Goal: Task Accomplishment & Management: Manage account settings

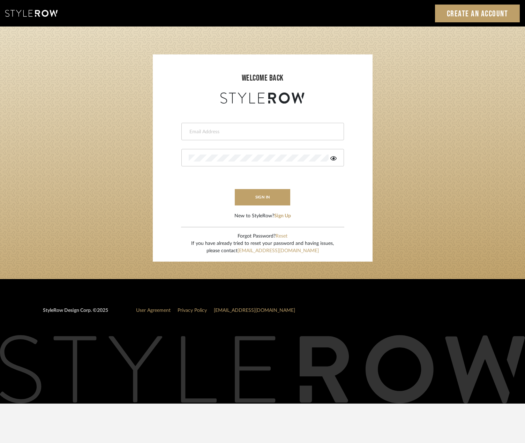
click at [219, 133] on input "email" at bounding box center [262, 131] width 146 height 7
type input "[EMAIL_ADDRESS][DOMAIN_NAME]"
click at [207, 163] on div at bounding box center [262, 157] width 163 height 17
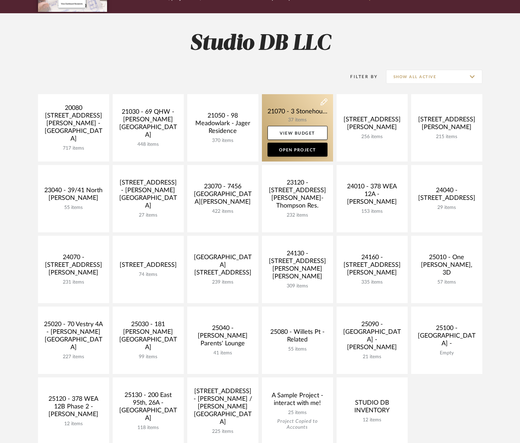
scroll to position [209, 0]
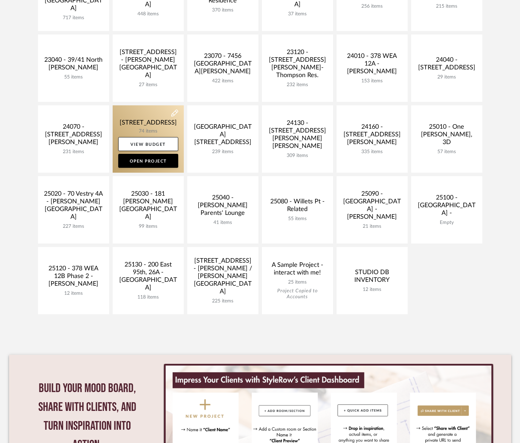
click at [155, 122] on link at bounding box center [148, 138] width 71 height 67
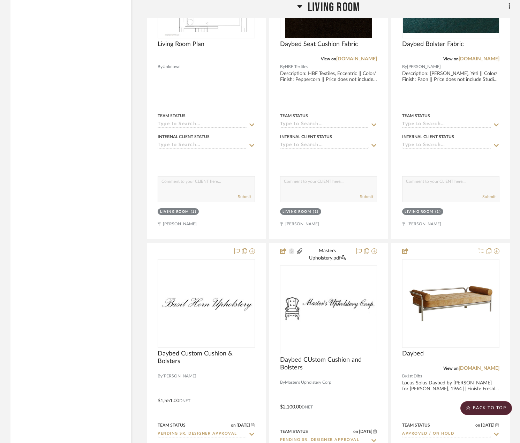
scroll to position [2929, 0]
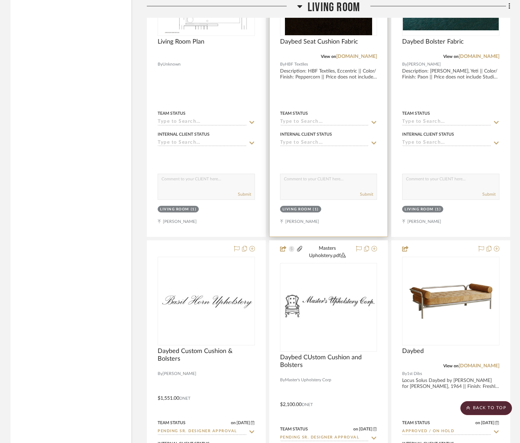
click at [334, 97] on div at bounding box center [329, 83] width 118 height 305
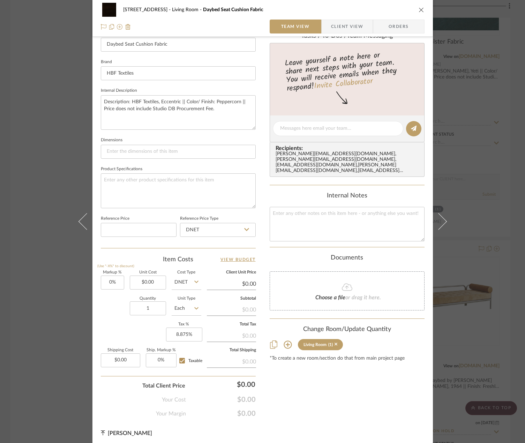
scroll to position [206, 0]
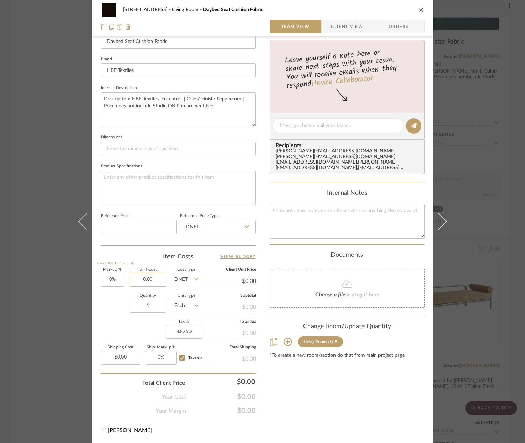
click at [135, 278] on input "0.00" at bounding box center [148, 280] width 36 height 14
type input "$204.00"
click at [151, 305] on input "1" at bounding box center [148, 306] width 36 height 14
type input "$204.00"
type input "5"
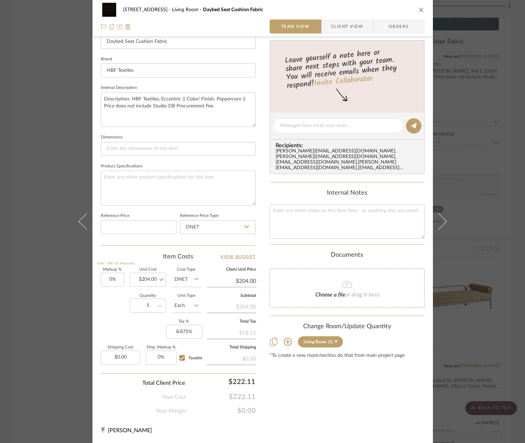
click at [132, 258] on div "Item Costs View Budget" at bounding box center [178, 256] width 155 height 8
click at [178, 359] on input "Taxable" at bounding box center [181, 357] width 11 height 11
checkbox input "false"
click at [178, 359] on input "Taxable" at bounding box center [181, 357] width 11 height 11
checkbox input "true"
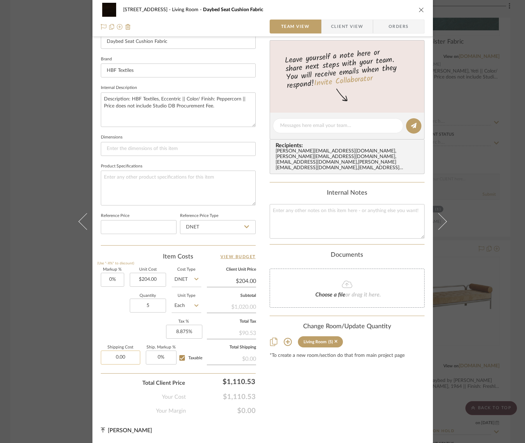
click at [120, 357] on input "0.00" at bounding box center [120, 357] width 39 height 14
type input "$51.00"
click at [111, 326] on div "Markup % (Use "-X%" to discount) 0% Unit Cost $204.00 Cost Type DNET Client Uni…" at bounding box center [178, 319] width 155 height 102
click at [182, 359] on input "Taxable" at bounding box center [181, 357] width 11 height 11
checkbox input "false"
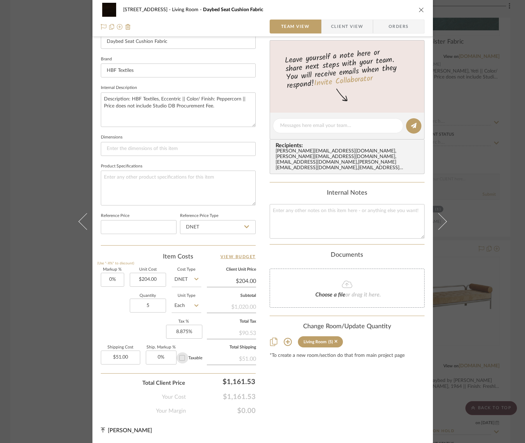
click at [179, 355] on input "Taxable" at bounding box center [181, 357] width 11 height 11
checkbox input "true"
click at [179, 354] on input "Taxable" at bounding box center [181, 357] width 11 height 11
checkbox input "false"
click at [179, 353] on input "Taxable" at bounding box center [181, 357] width 11 height 11
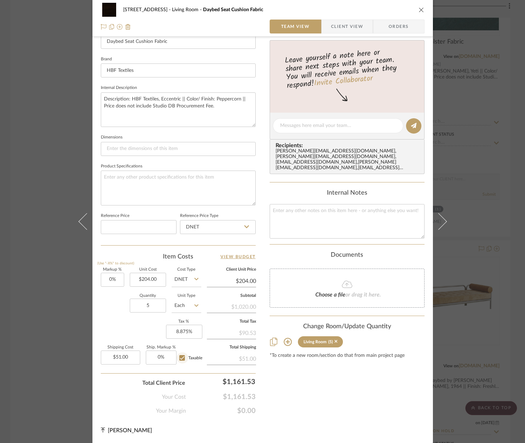
checkbox input "true"
click at [179, 353] on input "Taxable" at bounding box center [181, 357] width 11 height 11
checkbox input "false"
click at [179, 355] on input "Taxable" at bounding box center [181, 357] width 11 height 11
checkbox input "true"
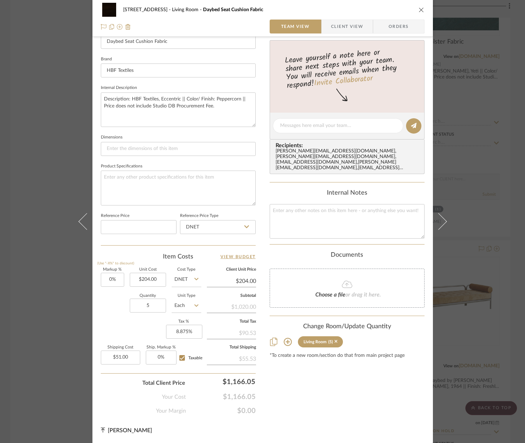
click at [138, 331] on div "Markup % (Use "-X%" to discount) 0% Unit Cost $204.00 Cost Type DNET Client Uni…" at bounding box center [178, 319] width 155 height 102
click at [194, 331] on input "8.875" at bounding box center [184, 332] width 36 height 14
type input "2%"
click at [151, 334] on div "Markup % (Use "-X%" to discount) 0% Unit Cost $204.00 Cost Type DNET Client Uni…" at bounding box center [178, 319] width 155 height 102
click at [181, 358] on input "Taxable" at bounding box center [181, 357] width 11 height 11
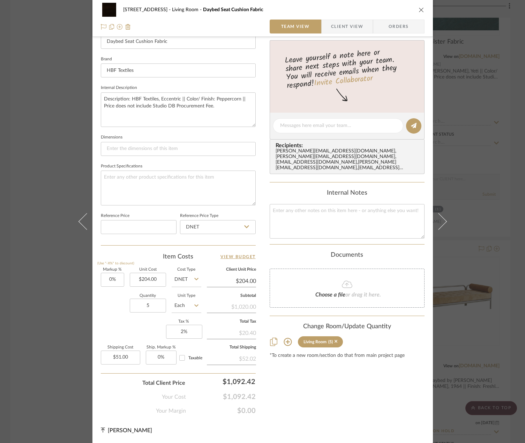
checkbox input "false"
click at [133, 335] on div "Markup % (Use "-X%" to discount) 0% Unit Cost $204.00 Cost Type DNET Client Uni…" at bounding box center [178, 319] width 155 height 102
click at [261, 84] on div "24080 - 323 Pacific Avenue Living Room Daybed Seat Cushion Fabric Team View Cli…" at bounding box center [262, 121] width 340 height 644
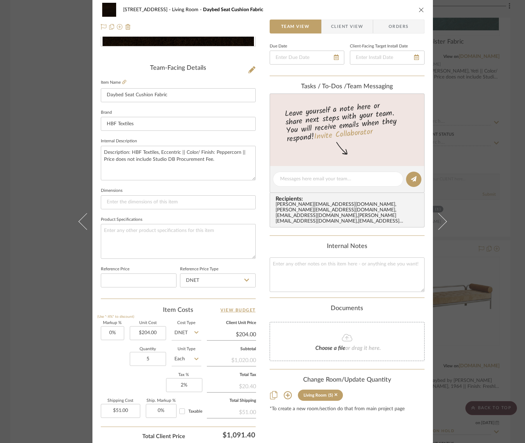
scroll to position [0, 0]
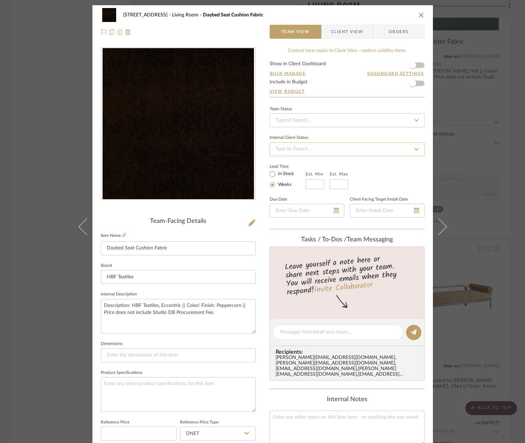
click at [330, 146] on input at bounding box center [347, 149] width 155 height 14
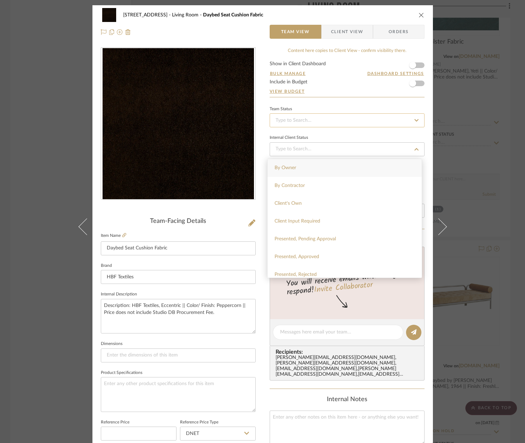
click at [323, 119] on input at bounding box center [347, 120] width 155 height 14
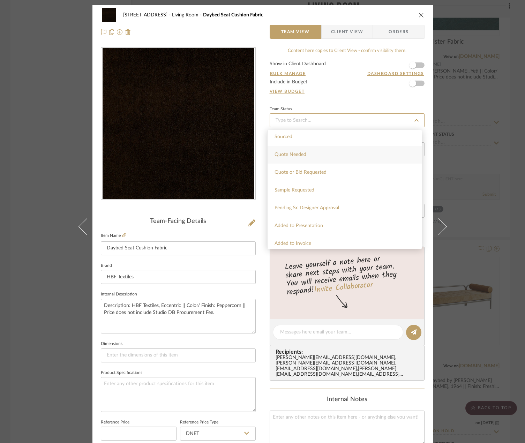
scroll to position [244, 0]
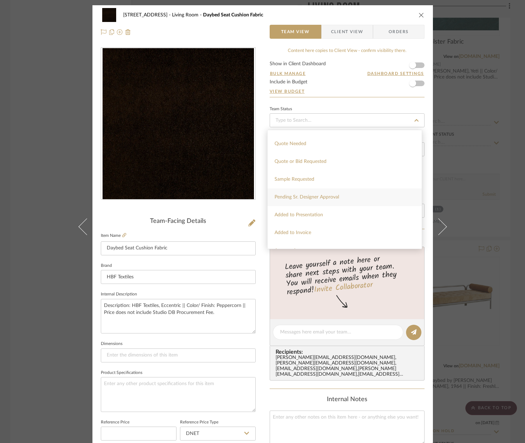
click at [313, 193] on div "Pending Sr. Designer Approval" at bounding box center [344, 197] width 154 height 18
type input "9/15/2025"
type input "Pending Sr. Designer Approval"
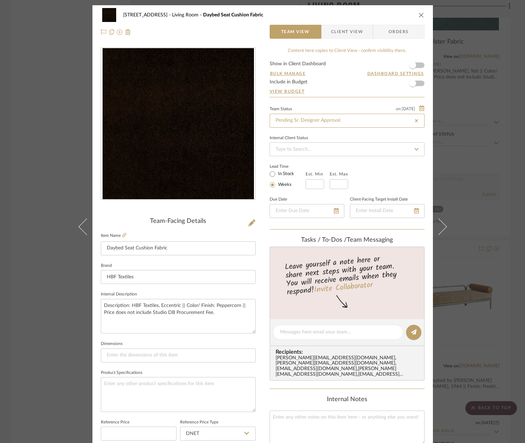
type input "9/15/2025"
type input "Pending Sr. Designer Approval"
click at [258, 123] on div "24080 - 323 Pacific Avenue Living Room Daybed Seat Cushion Fabric Team View Cli…" at bounding box center [262, 327] width 340 height 644
click at [467, 129] on div "24080 - 323 Pacific Avenue Living Room Daybed Seat Cushion Fabric Team View Cli…" at bounding box center [262, 221] width 525 height 443
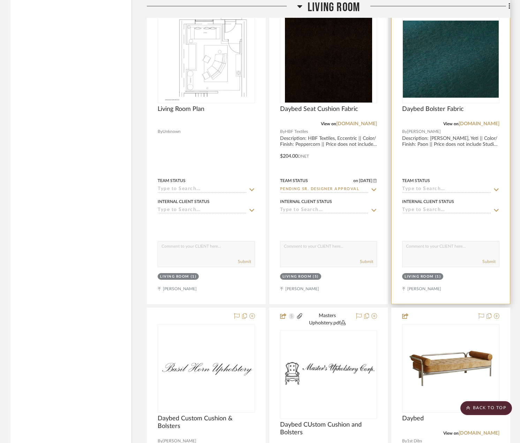
scroll to position [2825, 0]
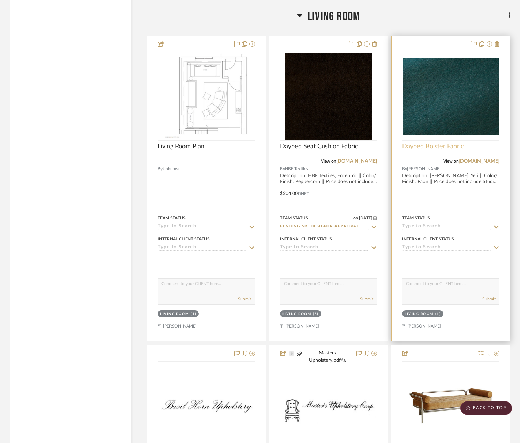
click at [431, 150] on span "Daybed Bolster Fabric" at bounding box center [433, 147] width 62 height 8
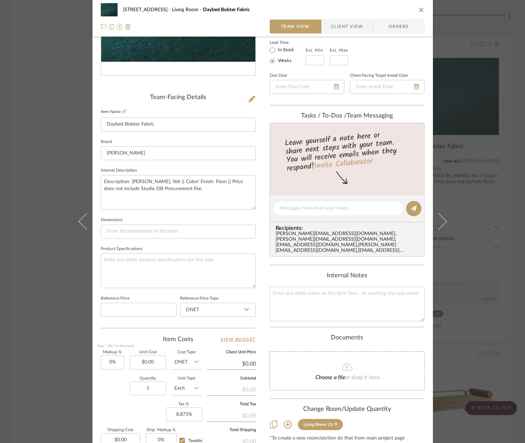
scroll to position [139, 0]
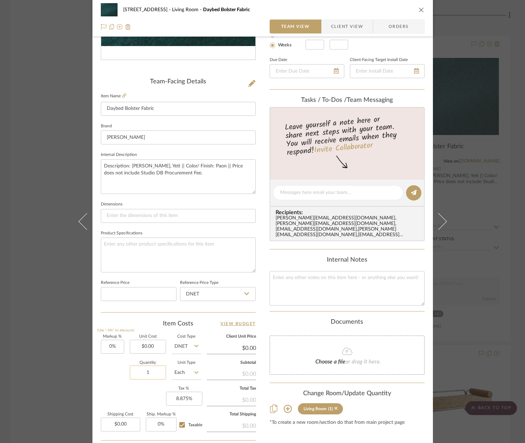
click at [153, 373] on input "1" at bounding box center [148, 372] width 36 height 14
type input "2"
type input "0.00"
click at [151, 343] on input "0.00" at bounding box center [148, 347] width 36 height 14
type input "$228.00"
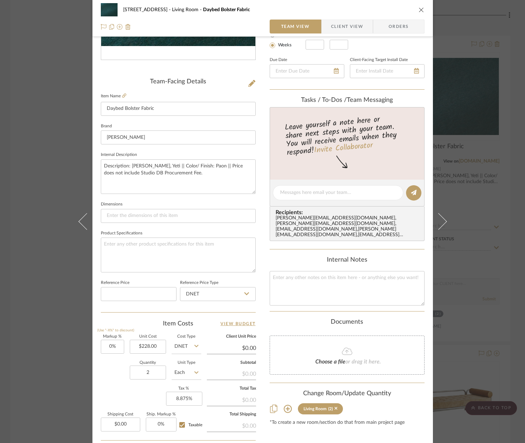
click at [136, 315] on div "Team-Facing Details Item Name Daybed Bolster Fabric Brand Pierre Frey Internal …" at bounding box center [178, 195] width 155 height 574
type input "$228.00"
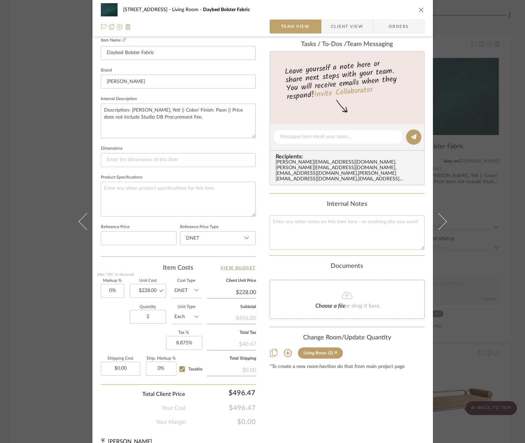
scroll to position [206, 0]
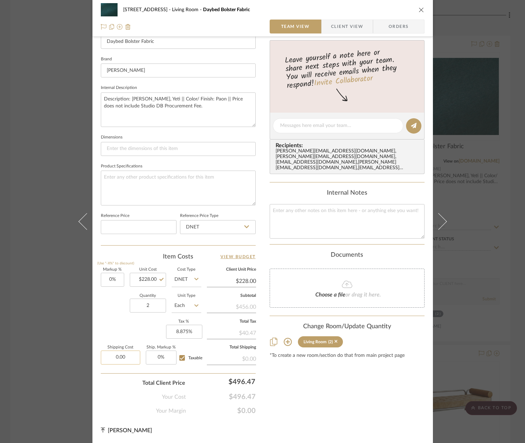
click at [125, 356] on input "0.00" at bounding box center [120, 357] width 39 height 14
type input "$88.00"
click at [105, 328] on div "Markup % (Use "-X%" to discount) 0% Unit Cost $228.00 Cost Type DNET Client Uni…" at bounding box center [178, 319] width 155 height 102
click at [178, 359] on input "Taxable" at bounding box center [181, 357] width 11 height 11
checkbox input "false"
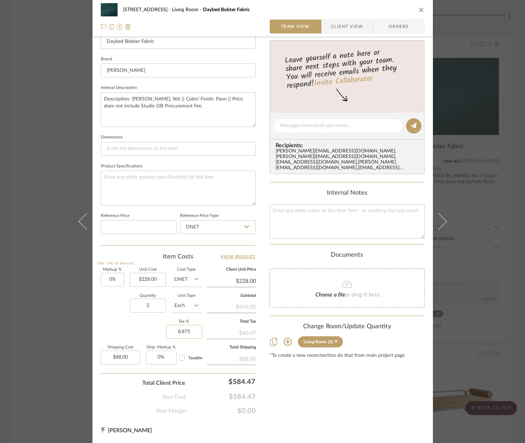
click at [193, 330] on input "8.875" at bounding box center [184, 332] width 36 height 14
type input "8%"
click at [128, 325] on div "Markup % (Use "-X%" to discount) 0% Unit Cost $228.00 Cost Type DNET Client Uni…" at bounding box center [178, 319] width 155 height 102
click at [252, 82] on sr-form-field "Brand Pierre Frey" at bounding box center [178, 68] width 155 height 29
click at [257, 80] on div "24080 - 323 Pacific Avenue Living Room Daybed Bolster Fabric Team View Client V…" at bounding box center [262, 121] width 340 height 644
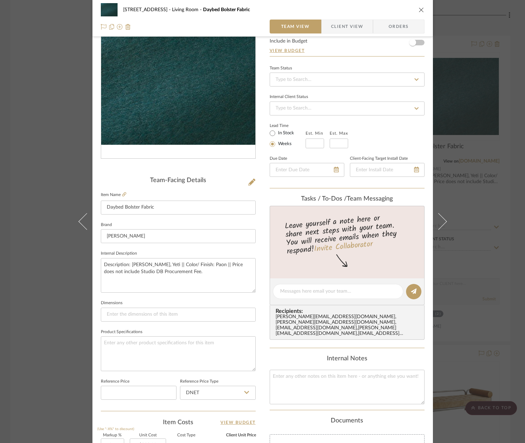
scroll to position [0, 0]
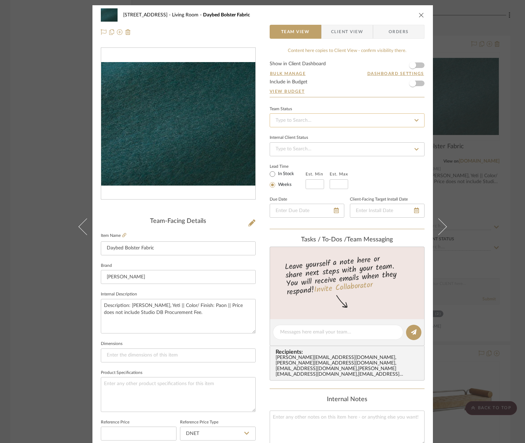
click at [329, 121] on input at bounding box center [347, 120] width 155 height 14
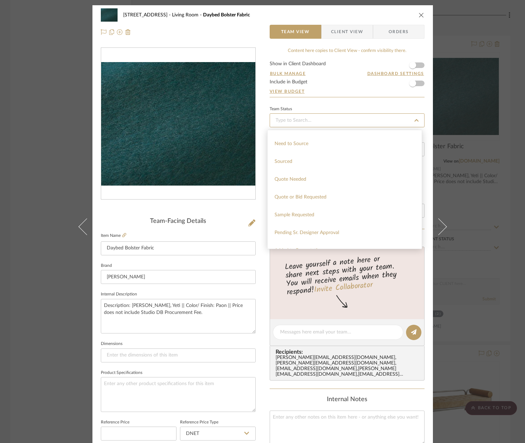
scroll to position [209, 0]
click at [308, 230] on span "Pending Sr. Designer Approval" at bounding box center [306, 231] width 65 height 5
type input "9/15/2025"
type input "Pending Sr. Designer Approval"
type input "9/15/2025"
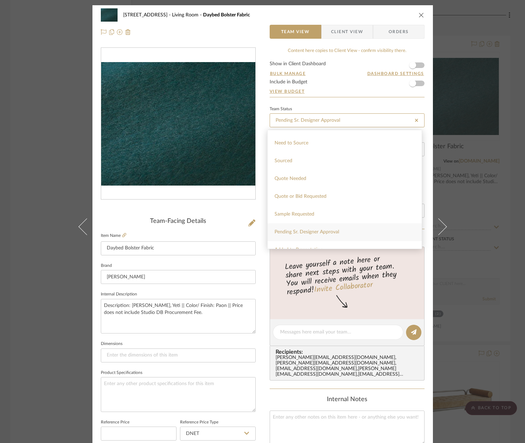
type input "Pending Sr. Designer Approval"
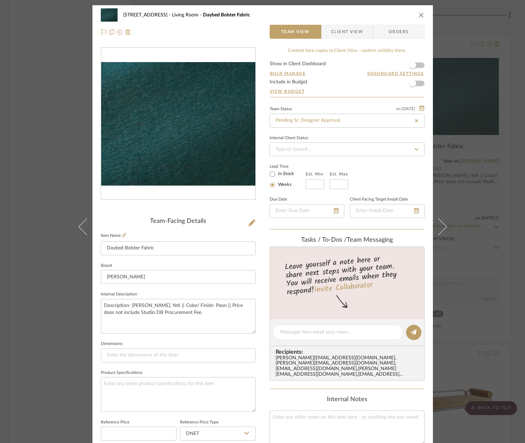
click at [470, 133] on div "24080 - 323 Pacific Avenue Living Room Daybed Bolster Fabric Team View Client V…" at bounding box center [262, 221] width 525 height 443
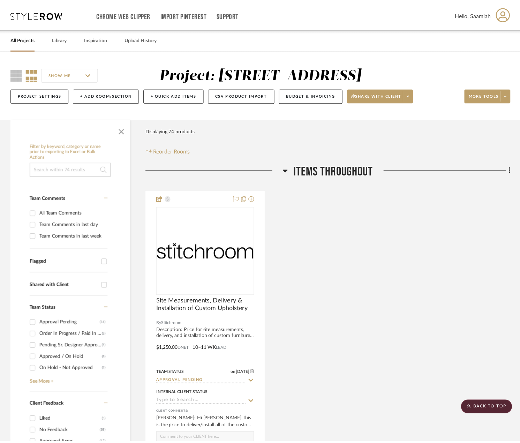
scroll to position [2825, 0]
